Goal: Transaction & Acquisition: Book appointment/travel/reservation

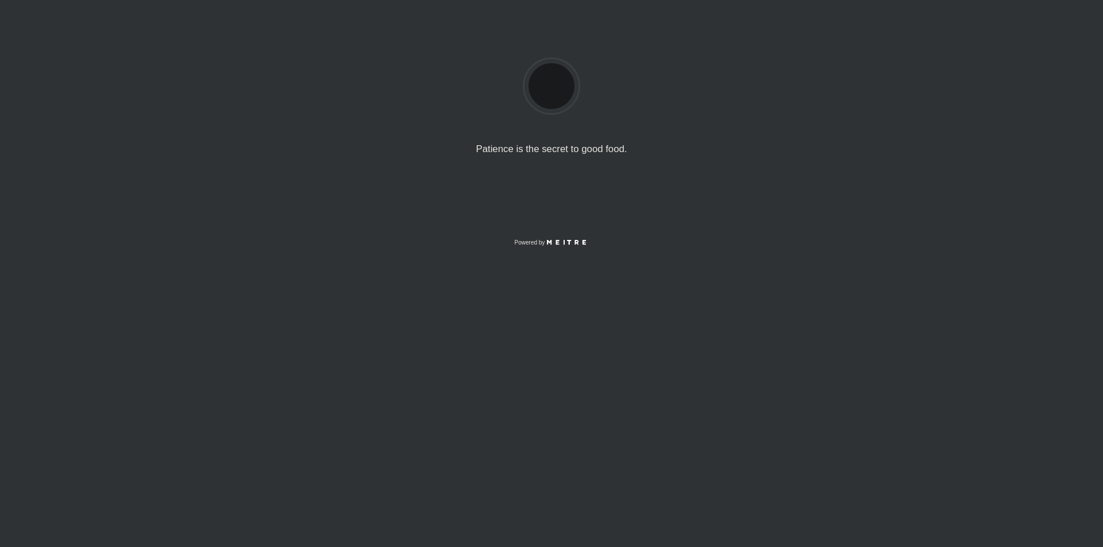
select select "es"
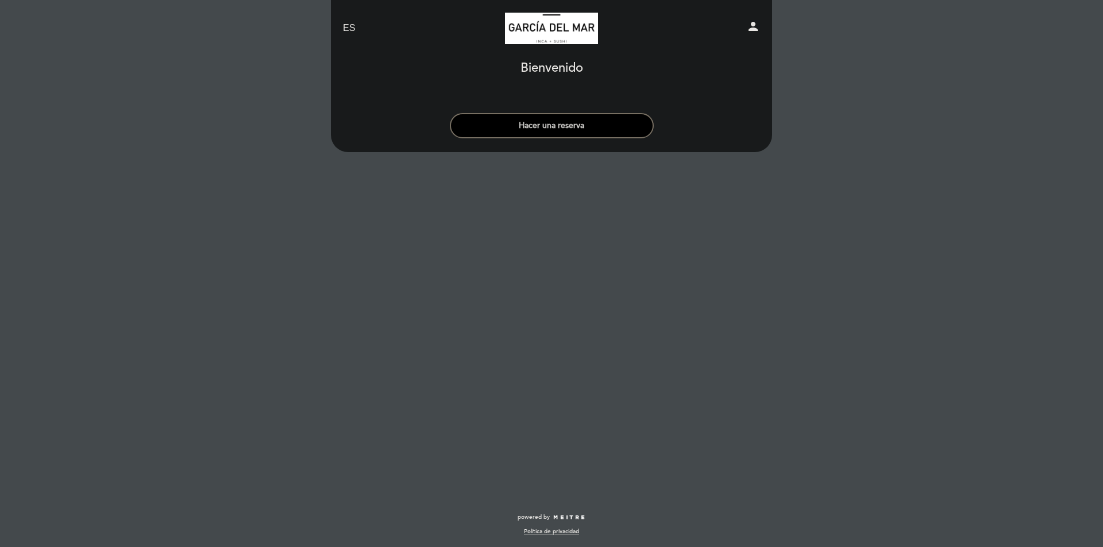
click at [623, 129] on button "Hacer una reserva" at bounding box center [552, 125] width 204 height 25
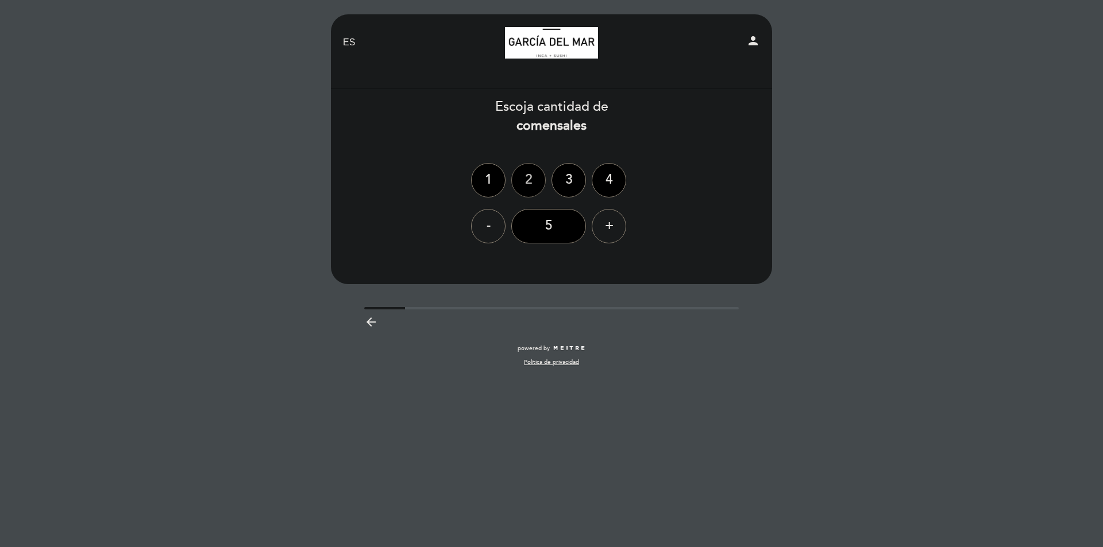
click at [533, 180] on div "2" at bounding box center [528, 180] width 34 height 34
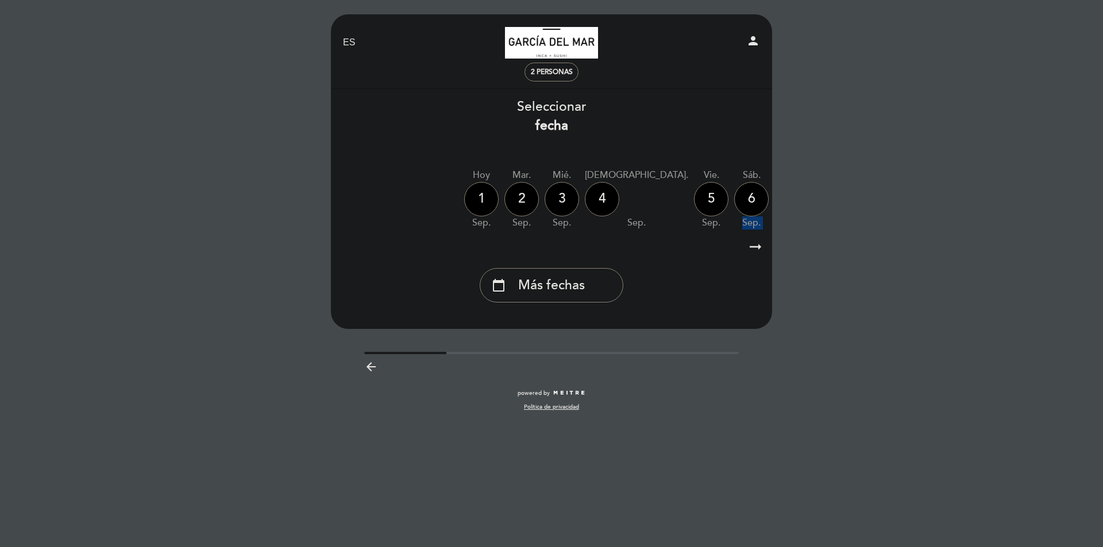
drag, startPoint x: 740, startPoint y: 205, endPoint x: 742, endPoint y: 229, distance: 24.2
click at [688, 208] on div "Hoy [DATE] [DATE] sep. mié. [DATE] jue. [DATE] vie. [DATE] sáb. [DATE] dom. [DA…" at bounding box center [551, 199] width 442 height 72
click at [755, 246] on icon "arrow_right_alt" at bounding box center [755, 247] width 17 height 25
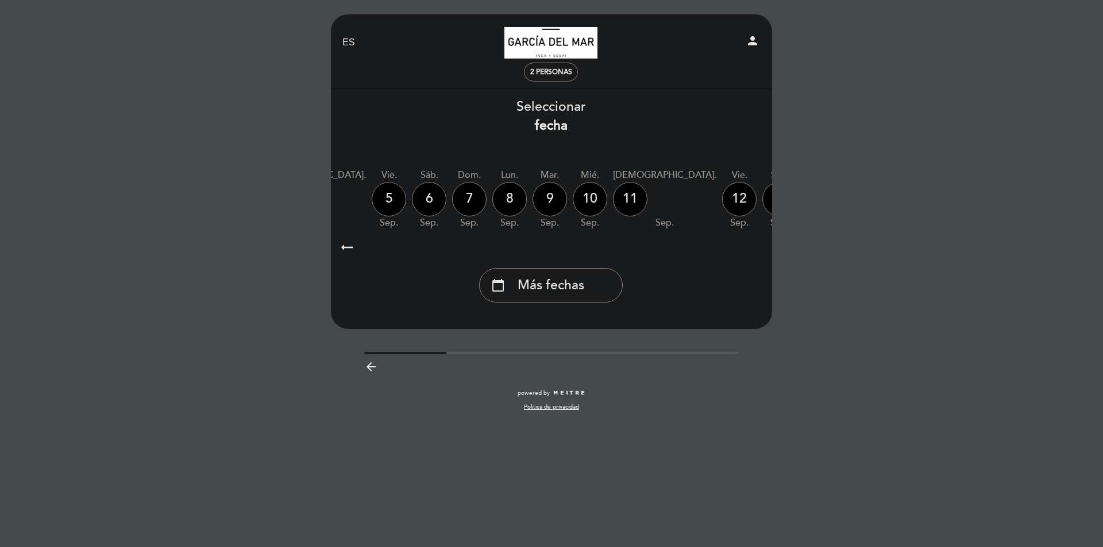
scroll to position [0, 335]
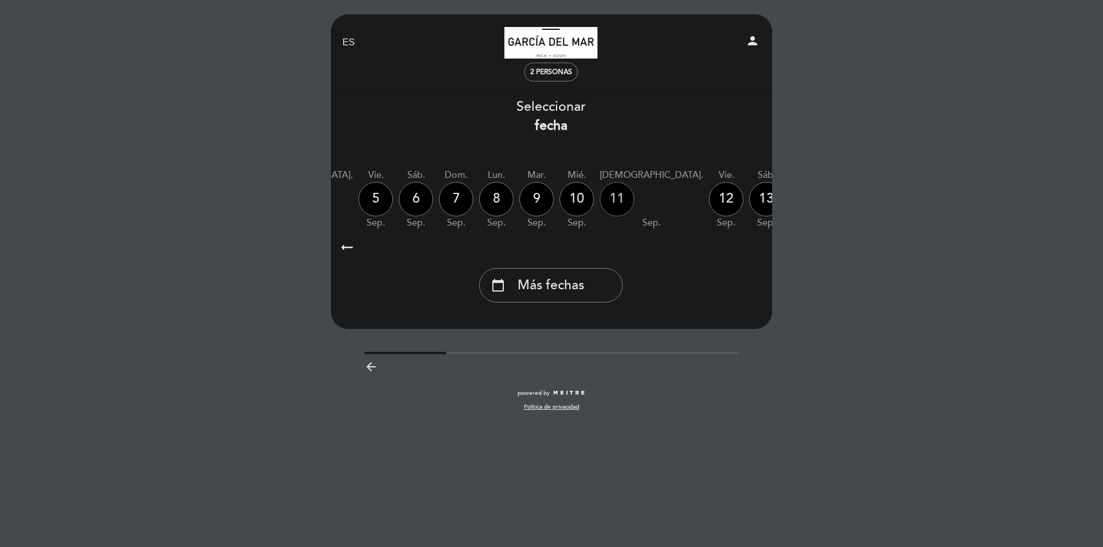
click at [600, 195] on div "11" at bounding box center [617, 199] width 34 height 34
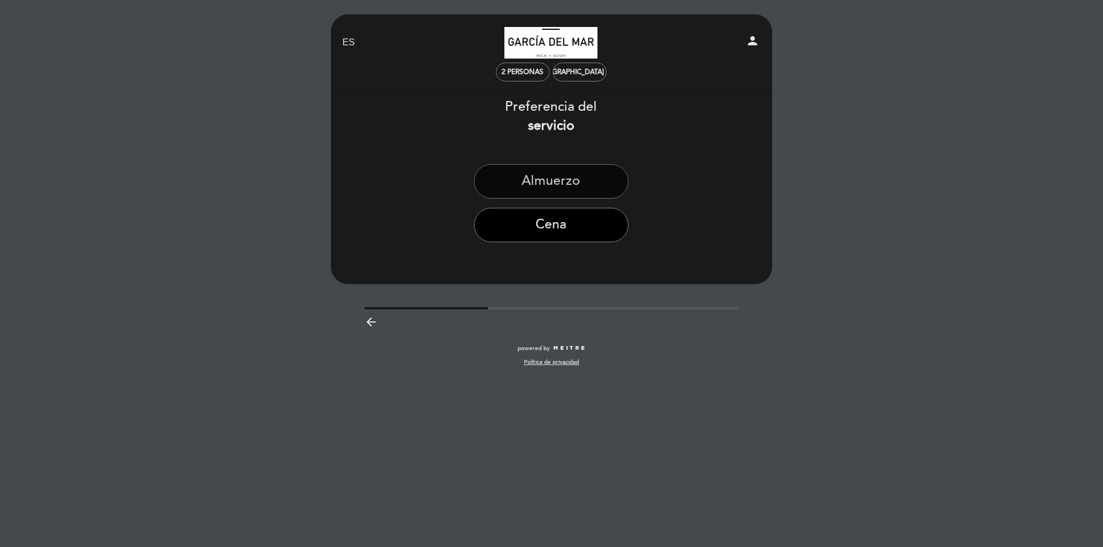
click at [575, 188] on button "Almuerzo" at bounding box center [551, 181] width 155 height 34
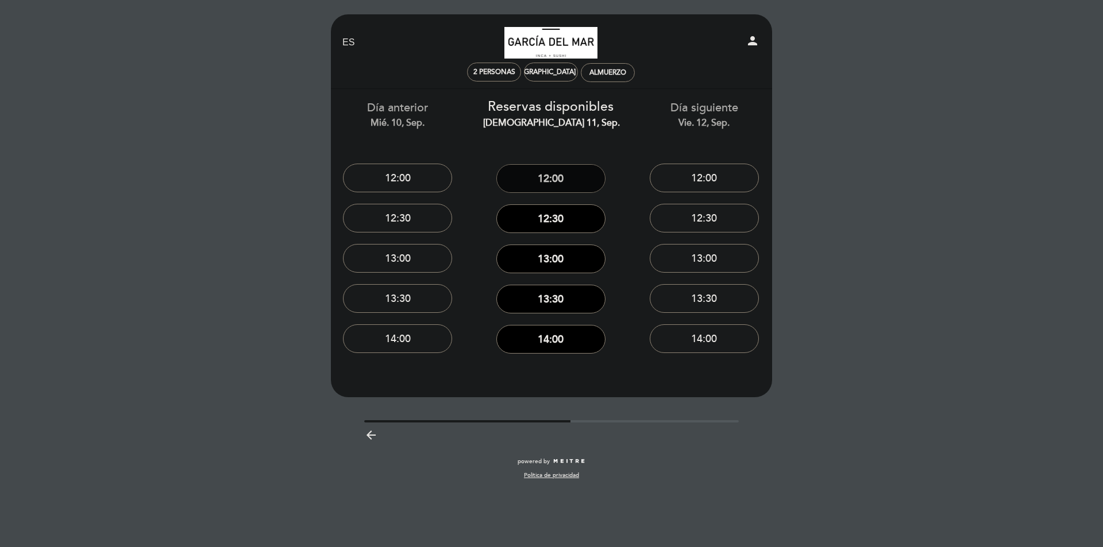
click at [568, 173] on button "12:00" at bounding box center [550, 178] width 109 height 29
